Goal: Feedback & Contribution: Contribute content

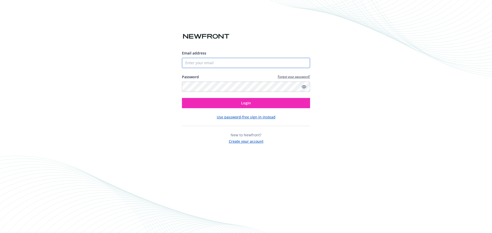
click at [223, 62] on input "Email address" at bounding box center [246, 63] width 128 height 10
click at [182, 98] on button "Login" at bounding box center [246, 103] width 128 height 10
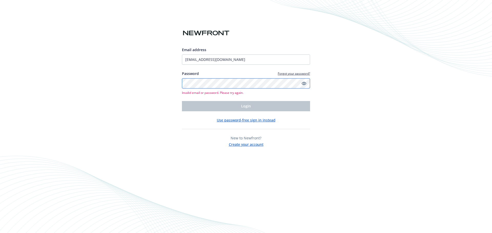
click at [175, 87] on div "Email address [EMAIL_ADDRESS][DOMAIN_NAME] Password Forgot your password? Inval…" at bounding box center [246, 116] width 492 height 233
drag, startPoint x: 267, startPoint y: 57, endPoint x: 166, endPoint y: 66, distance: 101.9
click at [166, 66] on div "Email address [EMAIL_ADDRESS][DOMAIN_NAME] Password Forgot your password? Inval…" at bounding box center [246, 116] width 492 height 233
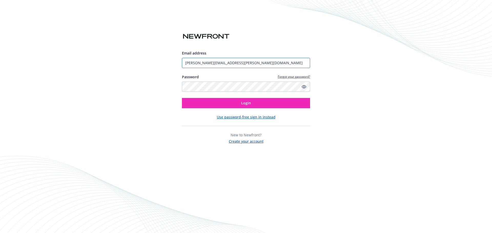
type input "[PERSON_NAME][EMAIL_ADDRESS][PERSON_NAME][DOMAIN_NAME]"
click at [182, 98] on button "Login" at bounding box center [246, 103] width 128 height 10
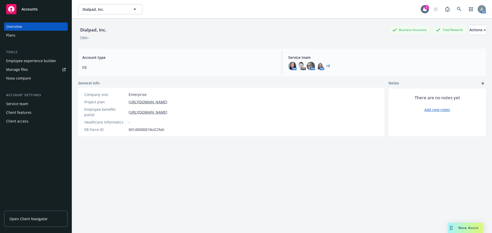
click at [20, 69] on div "Manage files" at bounding box center [17, 70] width 22 height 8
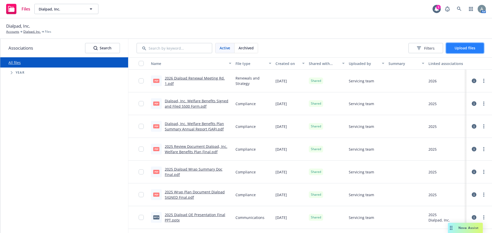
click at [478, 47] on button "Upload files" at bounding box center [465, 48] width 38 height 10
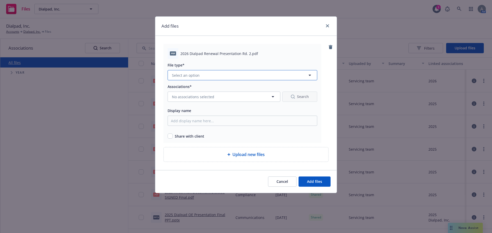
click at [202, 74] on button "Select an option" at bounding box center [243, 75] width 150 height 10
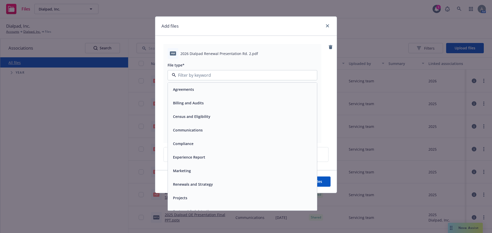
click at [198, 186] on span "Renewals and Strategy" at bounding box center [193, 184] width 40 height 5
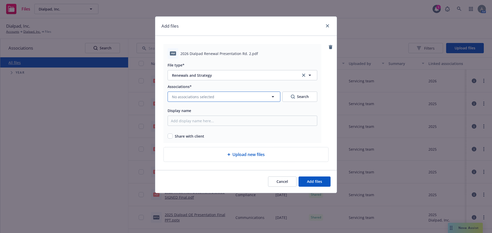
click at [202, 96] on span "No associations selected" at bounding box center [193, 96] width 42 height 5
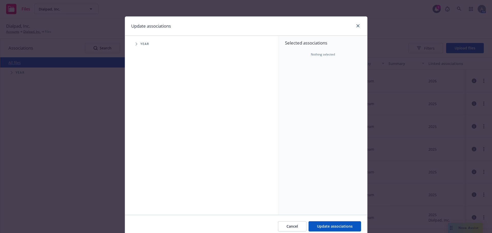
click at [133, 44] on span "Tree Example" at bounding box center [136, 44] width 8 height 8
drag, startPoint x: 147, startPoint y: 126, endPoint x: 155, endPoint y: 128, distance: 8.0
click at [149, 126] on input "Tree Example" at bounding box center [149, 126] width 5 height 5
checkbox input "true"
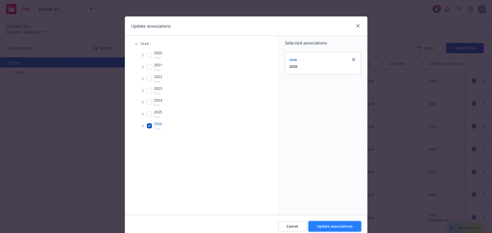
click at [352, 229] on button "Update associations" at bounding box center [334, 227] width 53 height 10
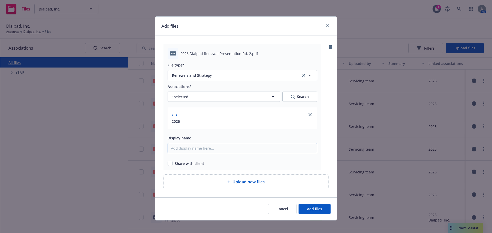
click at [193, 147] on input "Display name" at bounding box center [243, 148] width 150 height 10
type input "2026 Dialpad Renewal Presentation Rd. 2"
click at [169, 167] on div "pdf 2026 Dialpad Renewal Presentation Rd. 2.pdf File type* Renewals and Strateg…" at bounding box center [242, 107] width 158 height 127
click at [169, 164] on input "checkbox" at bounding box center [170, 163] width 5 height 5
checkbox input "true"
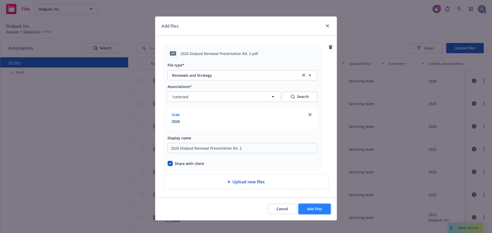
click at [311, 210] on span "Add files" at bounding box center [314, 209] width 15 height 5
